Goal: Navigation & Orientation: Go to known website

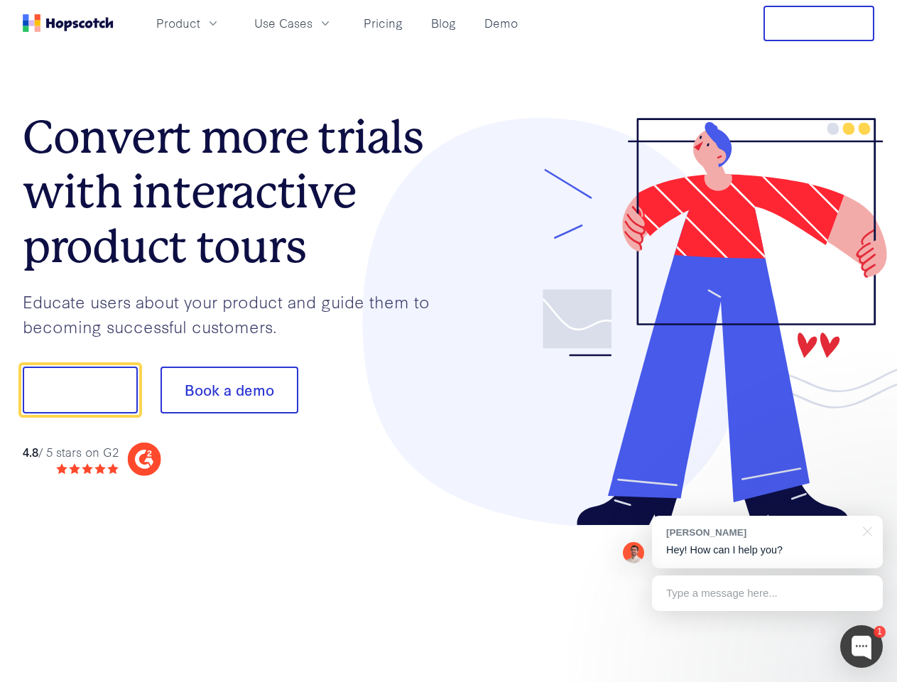
click at [449, 341] on div at bounding box center [662, 322] width 426 height 409
click at [200, 23] on span "Product" at bounding box center [178, 23] width 44 height 18
click at [313, 23] on span "Use Cases" at bounding box center [283, 23] width 58 height 18
click at [819, 23] on button "Free Trial" at bounding box center [819, 24] width 111 height 36
click at [80, 390] on button "Show me!" at bounding box center [80, 390] width 115 height 47
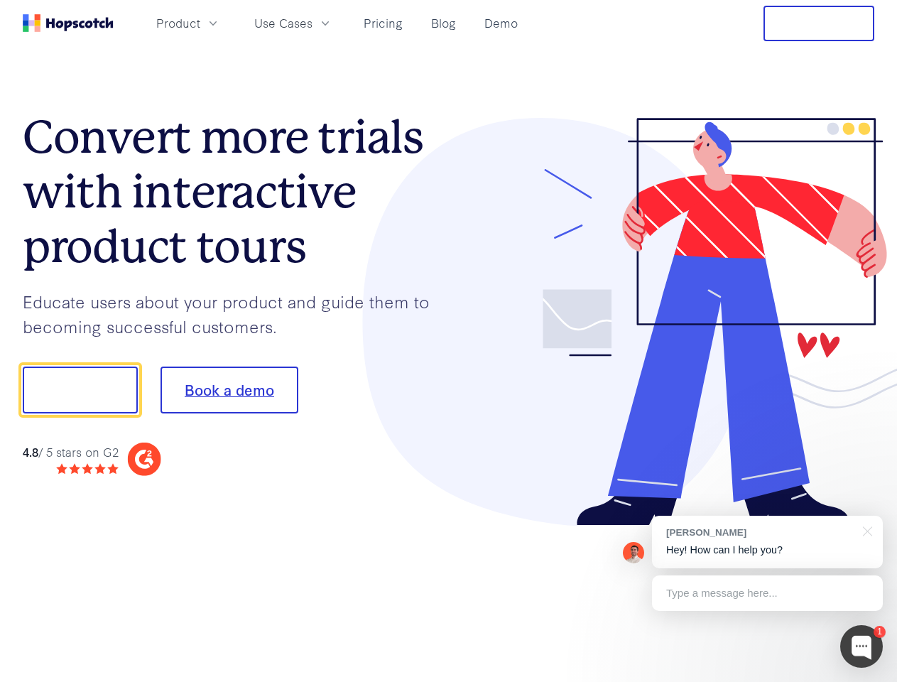
click at [229, 390] on button "Book a demo" at bounding box center [230, 390] width 138 height 47
click at [862, 647] on div at bounding box center [862, 646] width 43 height 43
click at [767, 542] on div "[PERSON_NAME] Hey! How can I help you?" at bounding box center [767, 542] width 231 height 53
click at [865, 530] on div at bounding box center [750, 484] width 266 height 284
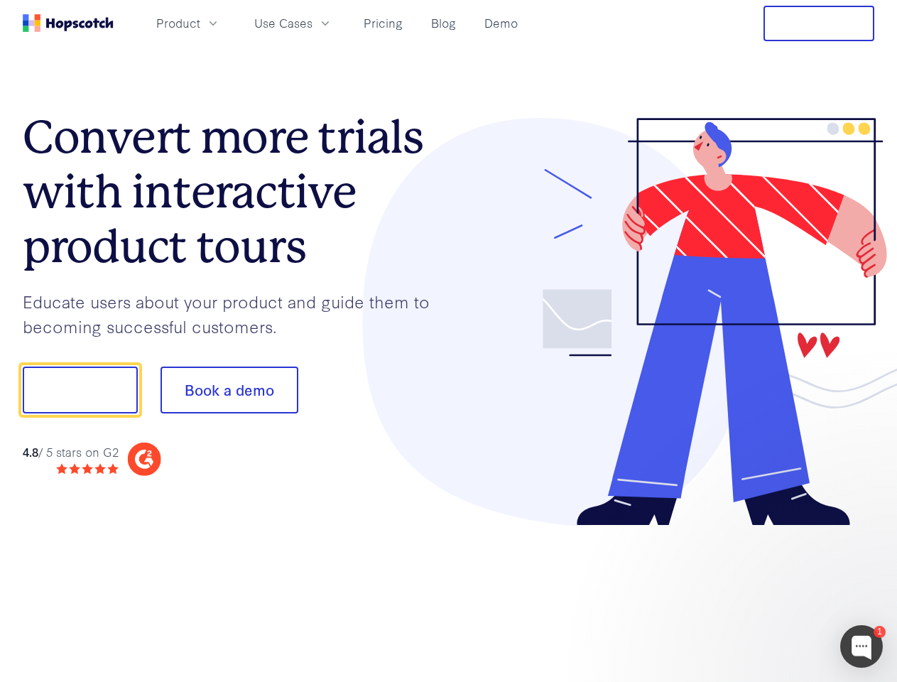
click at [767, 593] on div at bounding box center [750, 484] width 266 height 284
